Goal: Navigation & Orientation: Find specific page/section

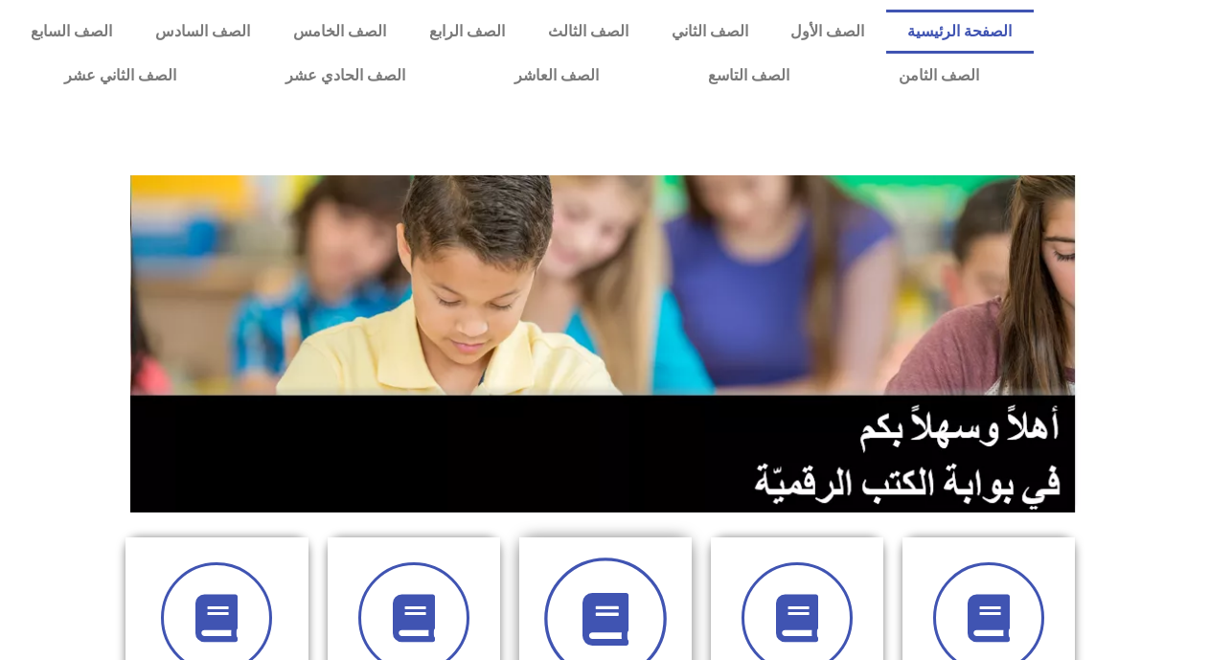
click at [597, 609] on icon at bounding box center [605, 619] width 53 height 53
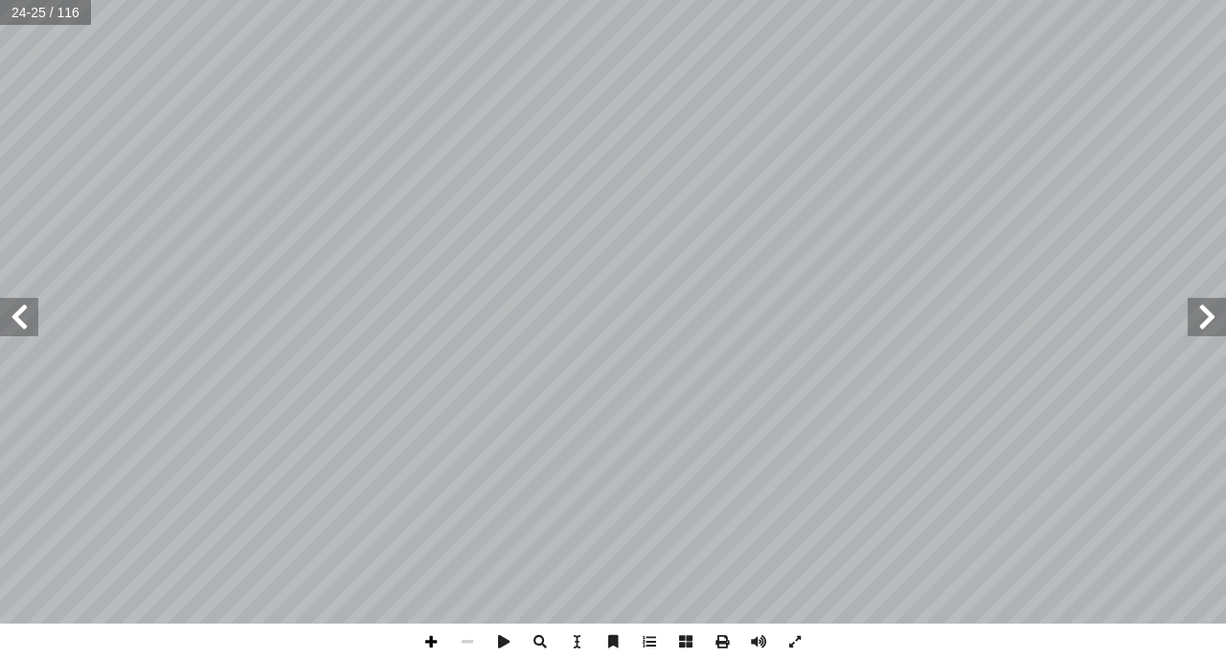
click at [433, 640] on span at bounding box center [431, 642] width 36 height 36
click at [431, 644] on span at bounding box center [431, 642] width 36 height 36
